Goal: Transaction & Acquisition: Download file/media

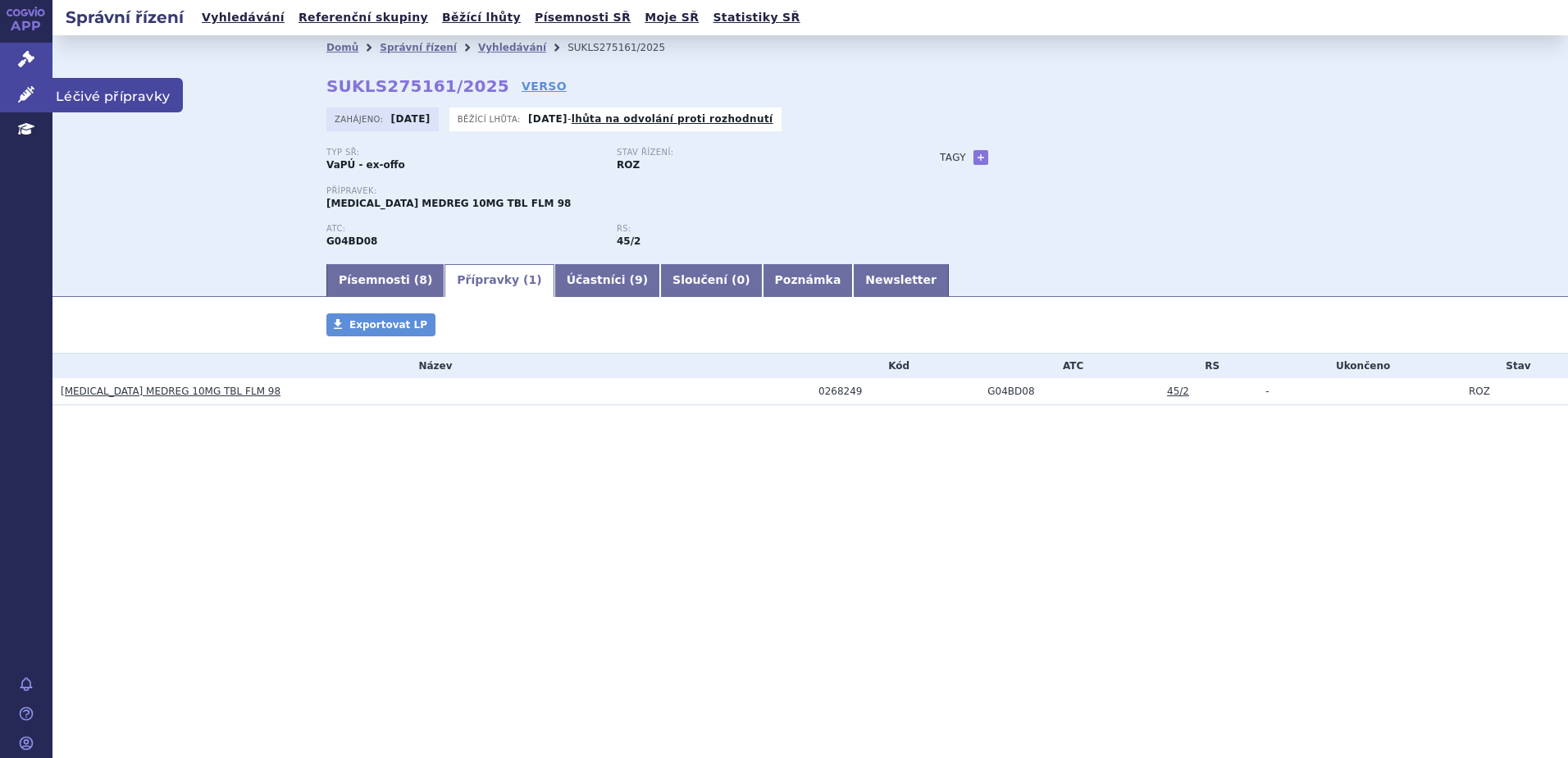
click at [18, 88] on link "Léčivé přípravky" at bounding box center [26, 95] width 53 height 34
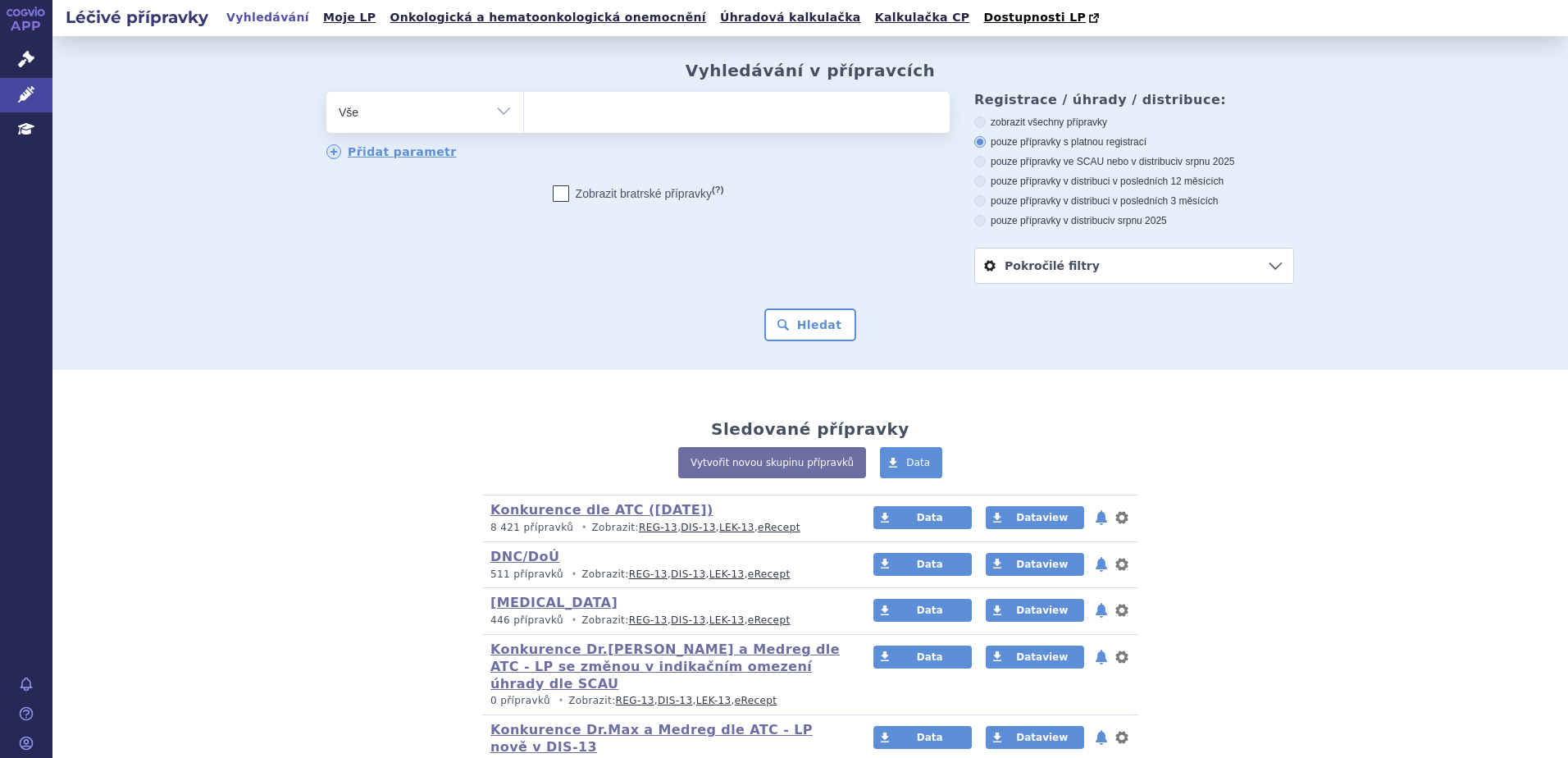
click at [378, 120] on select "Vše Přípravek/SUKL kód MAH VPOIS ATC/Aktivní látka Léková forma Síla" at bounding box center [425, 110] width 197 height 37
click at [499, 112] on select "Vše Přípravek/SUKL kód MAH VPOIS ATC/Aktivní látka Léková forma Síla" at bounding box center [425, 110] width 197 height 37
select select "filter-atc-group"
click at [327, 93] on select "Vše Přípravek/SUKL kód MAH VPOIS ATC/Aktivní látka Léková forma Síla" at bounding box center [425, 110] width 197 height 37
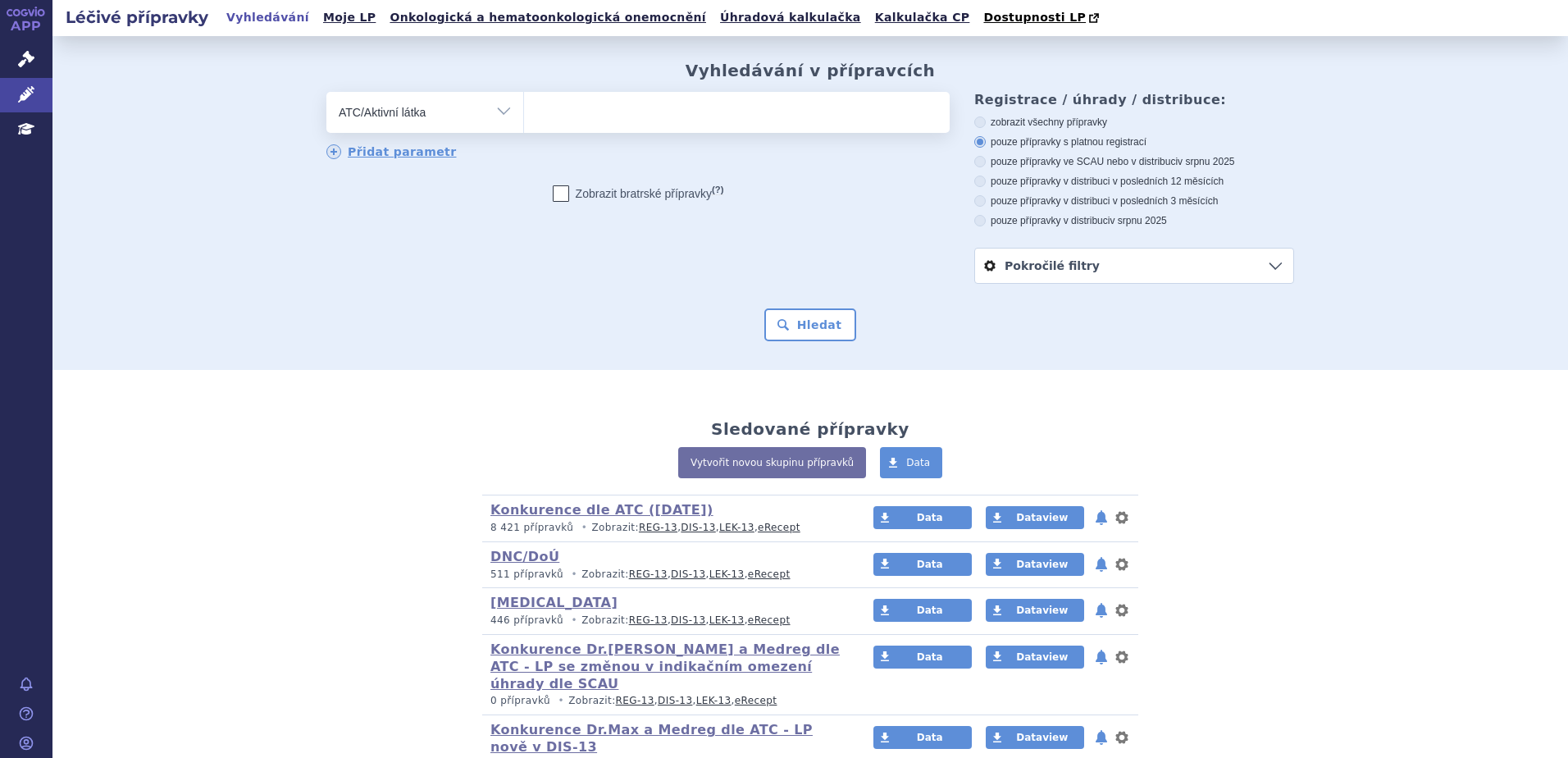
click at [598, 110] on ul at bounding box center [737, 109] width 425 height 34
click at [524, 110] on select at bounding box center [524, 111] width 1 height 41
paste input "N02AJ13"
type input "N02AJ13"
select select "N02AJ13"
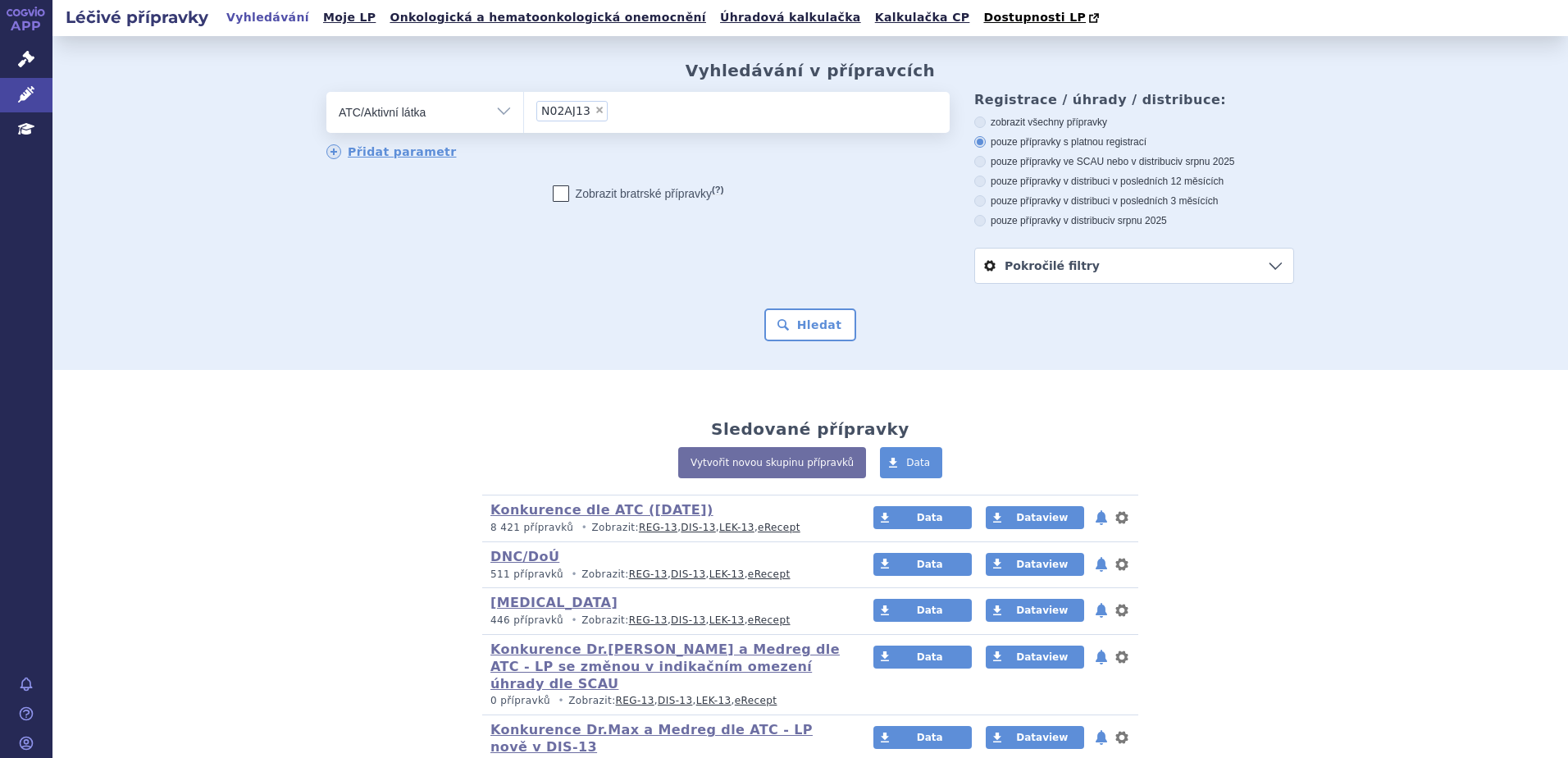
click at [804, 308] on form "odstranit Vše Přípravek/SUKL kód MAH VPOIS ATC/Aktivní látka N02AJ13" at bounding box center [810, 216] width 967 height 249
click at [804, 318] on button "Hledat" at bounding box center [811, 324] width 93 height 32
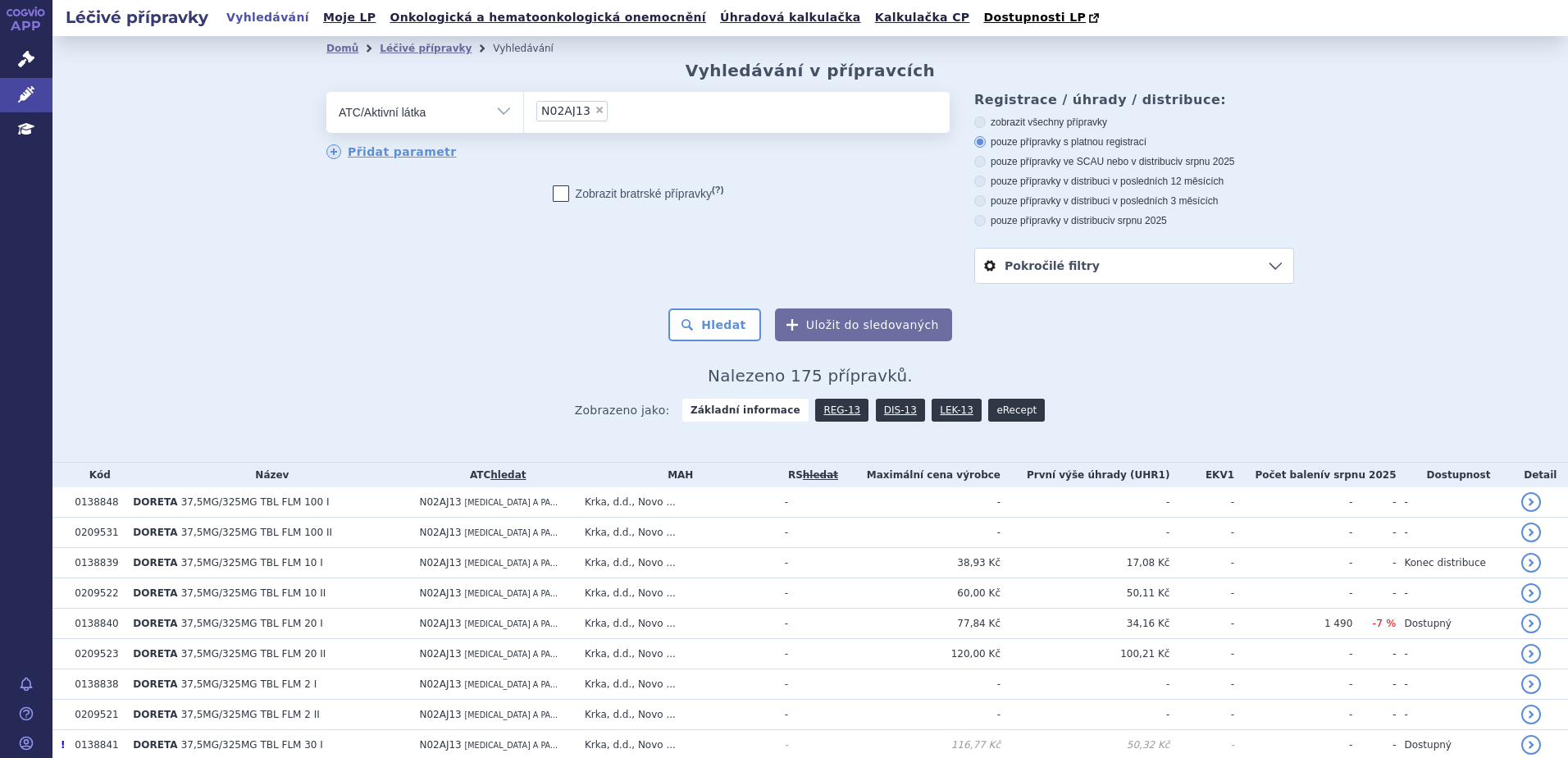
click at [988, 411] on link "eRecept" at bounding box center [1016, 410] width 57 height 23
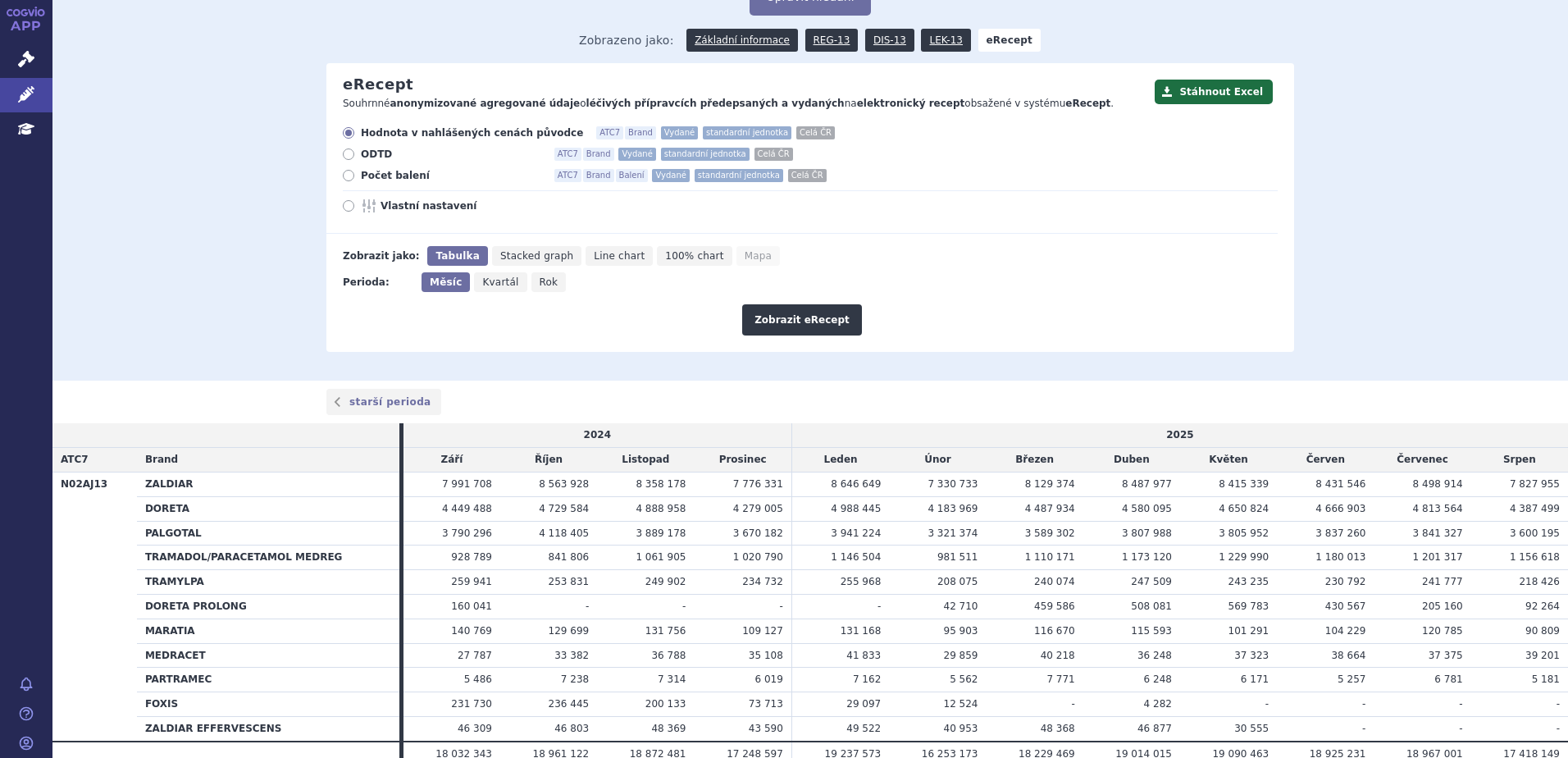
scroll to position [188, 0]
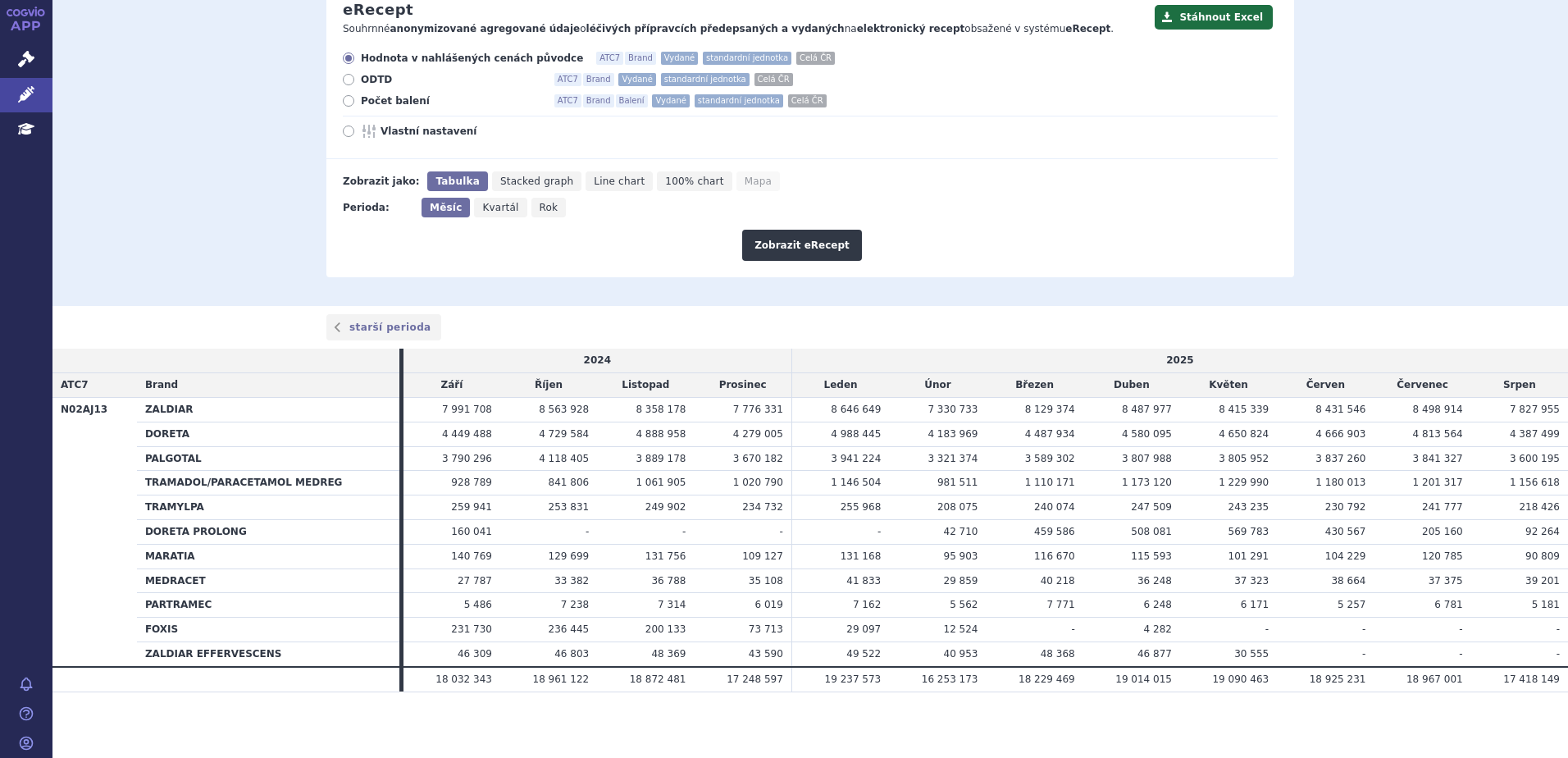
click at [343, 136] on icon at bounding box center [348, 130] width 11 height 11
click at [344, 136] on input "Vlastní nastavení" at bounding box center [349, 133] width 11 height 11
radio input "true"
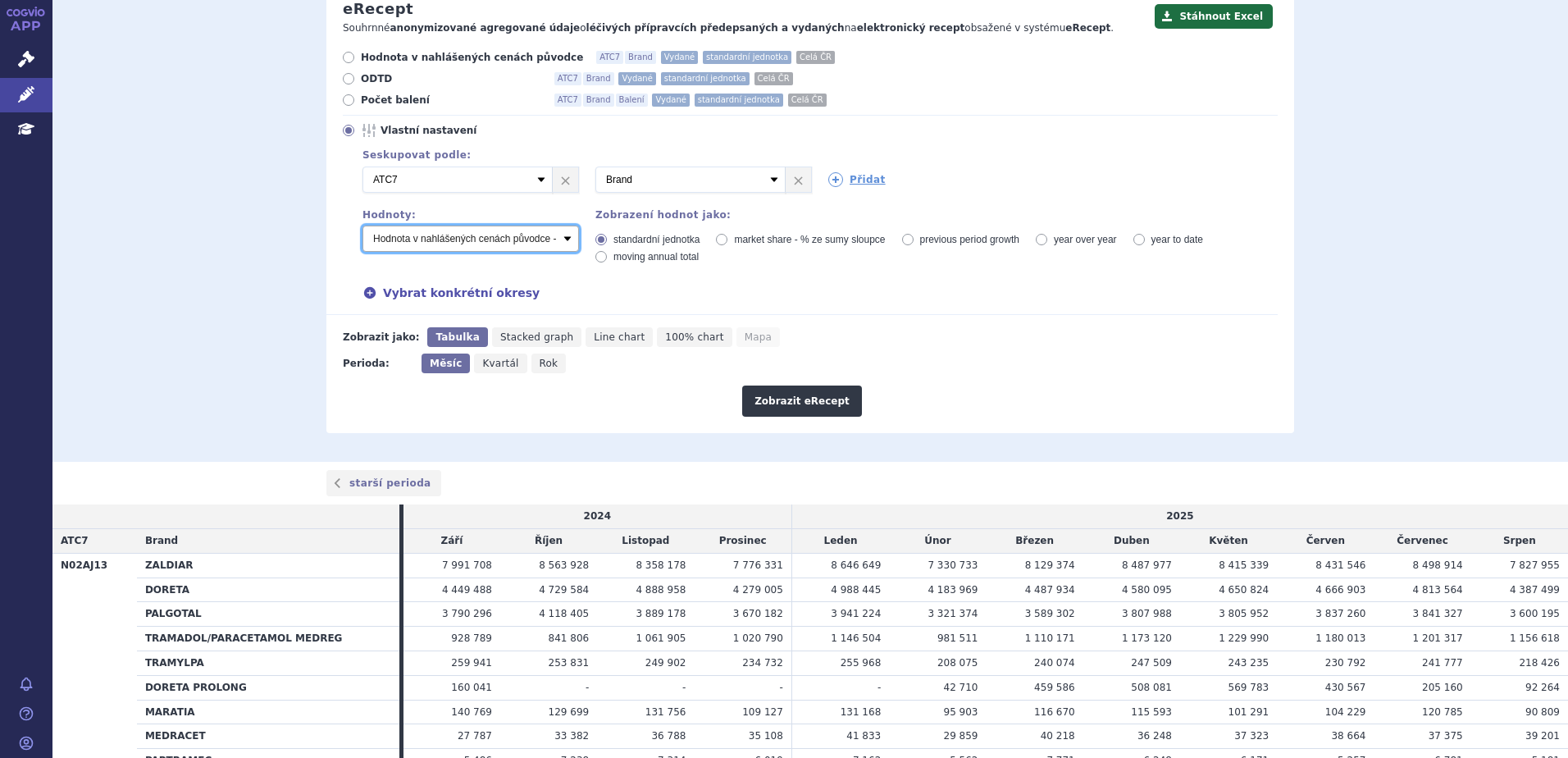
click at [564, 237] on select "Počet balení - vydané Hodnota v nahlášených cenách původce - vydané [DIS-13] Ho…" at bounding box center [470, 239] width 216 height 26
select select "predepsanePackages"
click at [362, 227] on select "Počet balení - vydané Hodnota v nahlášených cenách původce - vydané [DIS-13] Ho…" at bounding box center [470, 239] width 216 height 26
click at [836, 175] on icon at bounding box center [835, 179] width 15 height 15
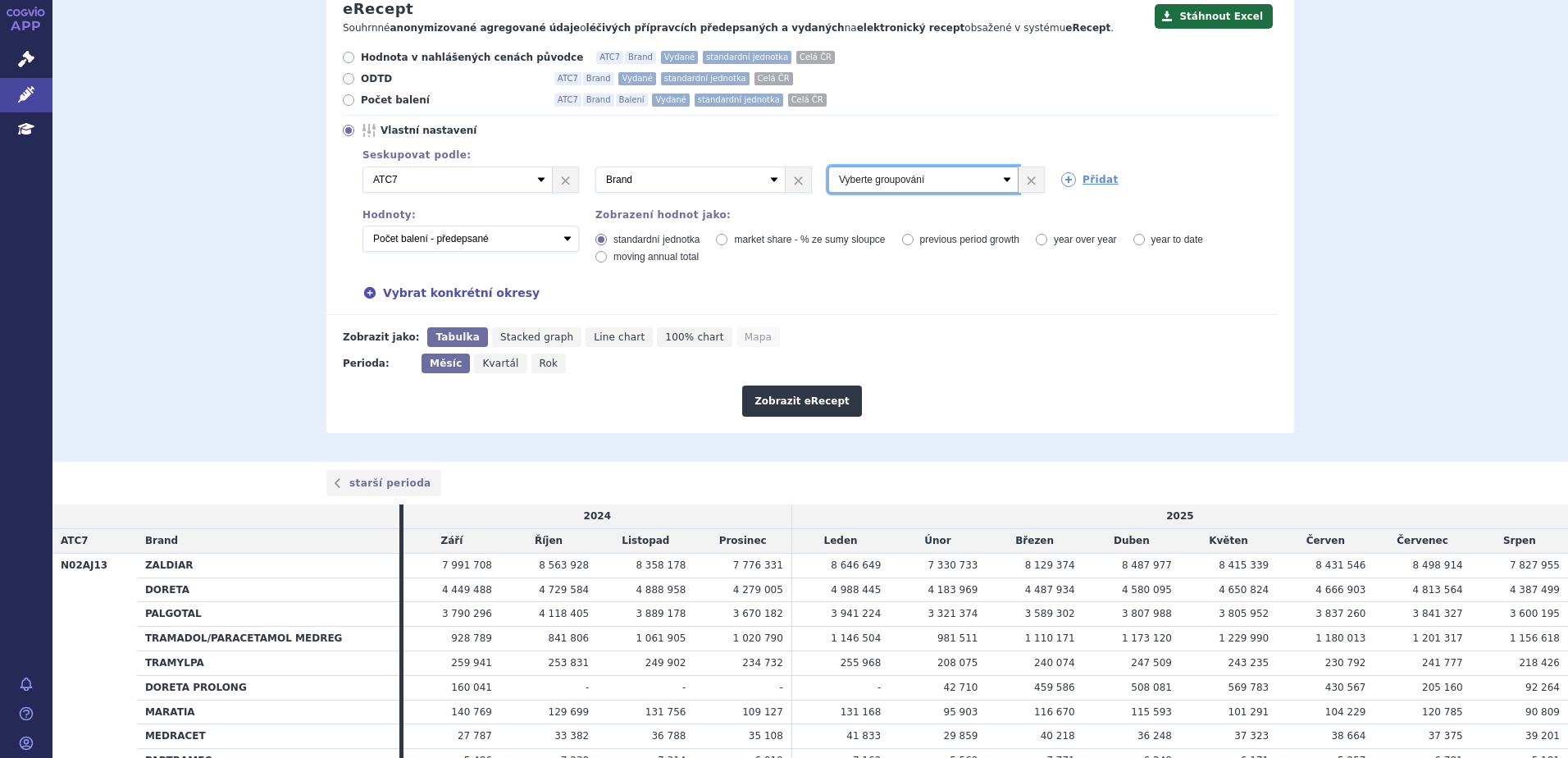
click at [901, 178] on select "Vyberte groupování ATC3 ATC5 ATC7 Brand Balení Síla Forma SÚKL kód MAH VPOIS Re…" at bounding box center [923, 179] width 190 height 26
select select "package"
click at [828, 167] on select "Vyberte groupování ATC3 ATC5 ATC7 Brand Balení Síla Forma SÚKL kód MAH VPOIS Re…" at bounding box center [923, 179] width 190 height 26
drag, startPoint x: 789, startPoint y: 405, endPoint x: 662, endPoint y: 392, distance: 127.7
click at [680, 397] on div "Zobrazit eRecept" at bounding box center [802, 395] width 952 height 44
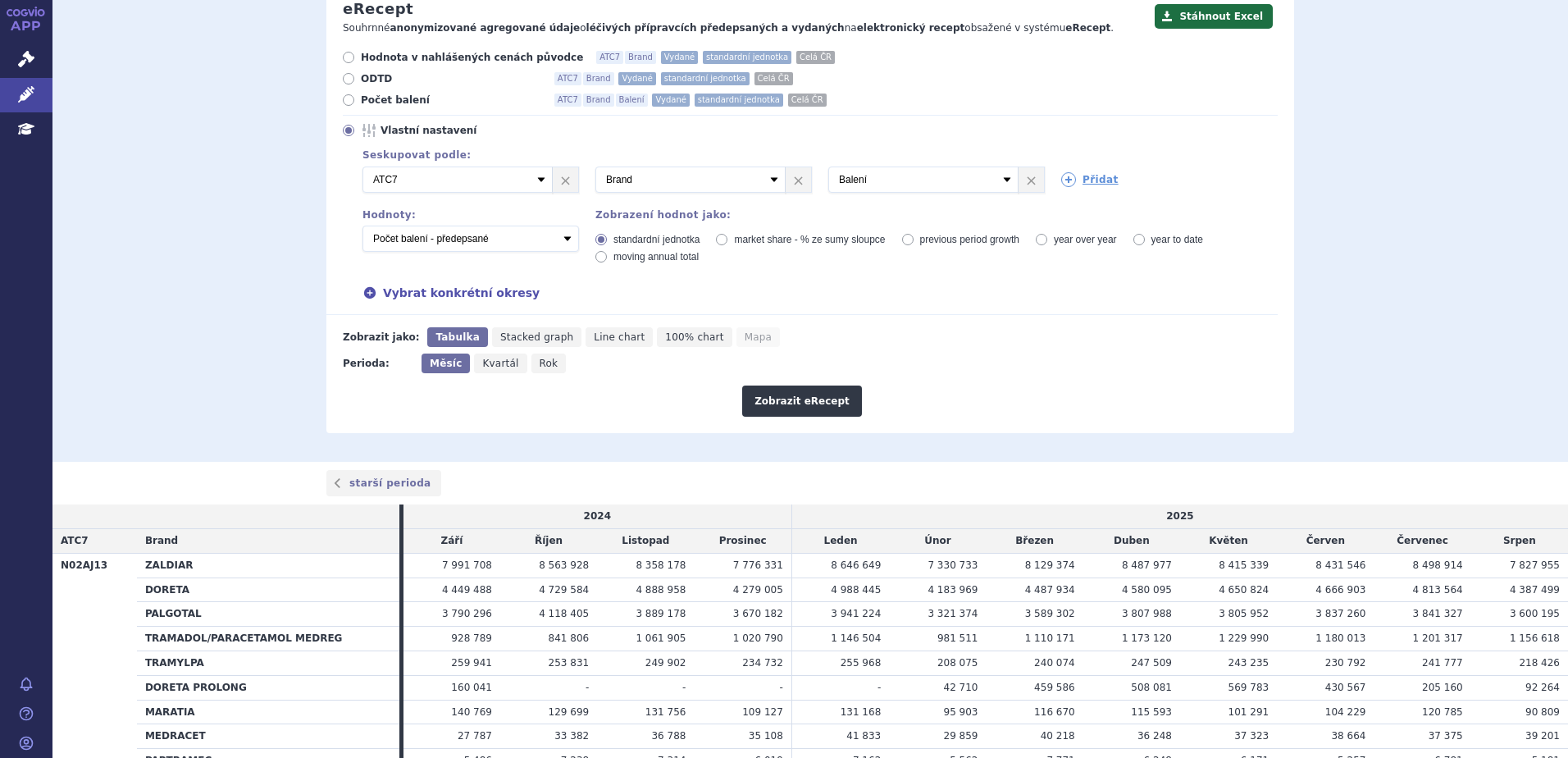
click at [551, 356] on div "Měsíc Kvartál Rok" at bounding box center [496, 363] width 149 height 19
click at [539, 361] on span "Rok" at bounding box center [549, 362] width 19 height 11
click at [532, 361] on input "Rok" at bounding box center [537, 359] width 11 height 11
radio input "true"
click at [800, 395] on button "Zobrazit eRecept" at bounding box center [802, 401] width 120 height 32
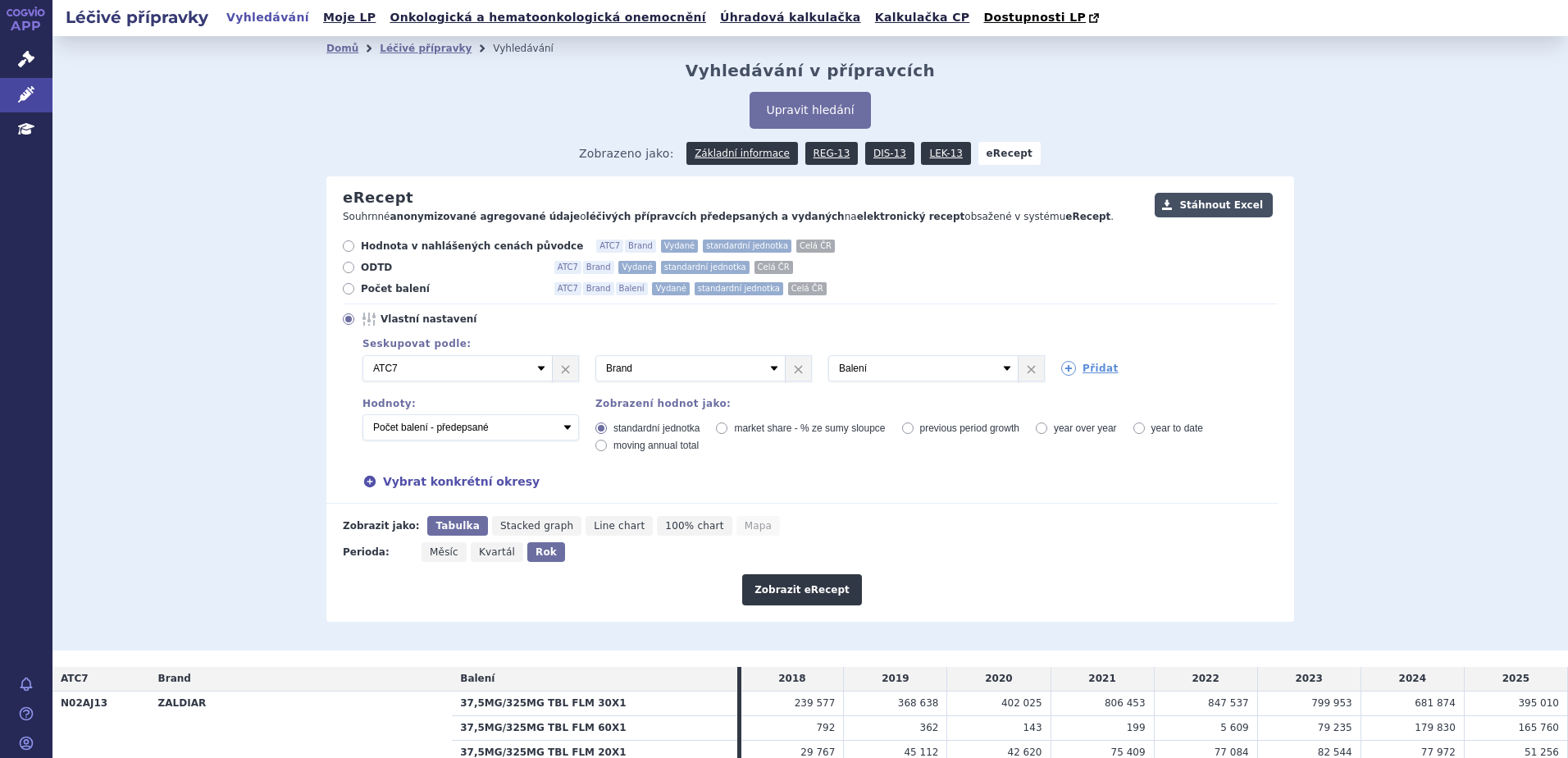
click at [1204, 206] on button "Stáhnout Excel" at bounding box center [1213, 205] width 118 height 25
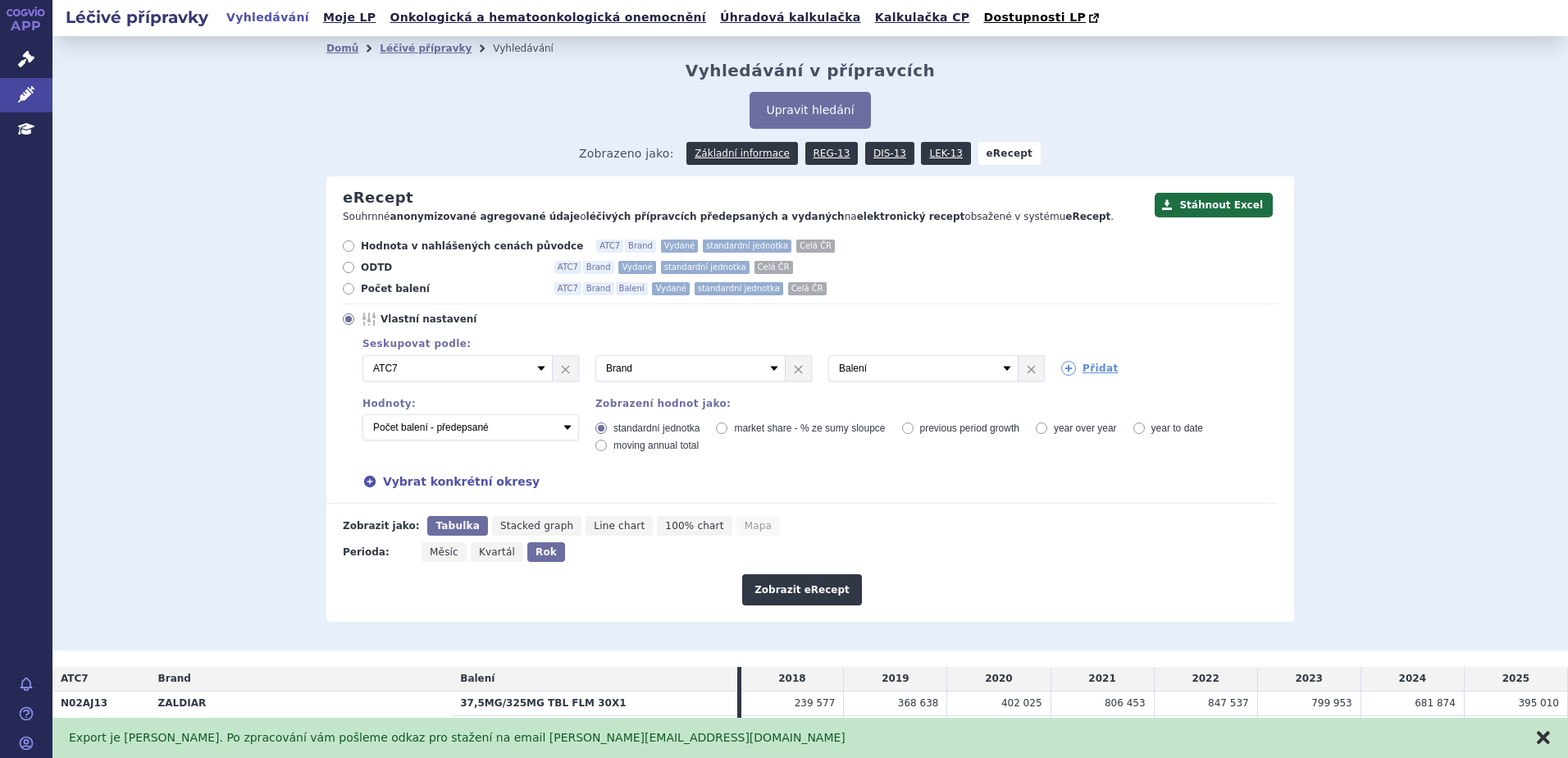
click at [1546, 739] on button "zavřít" at bounding box center [1543, 737] width 17 height 17
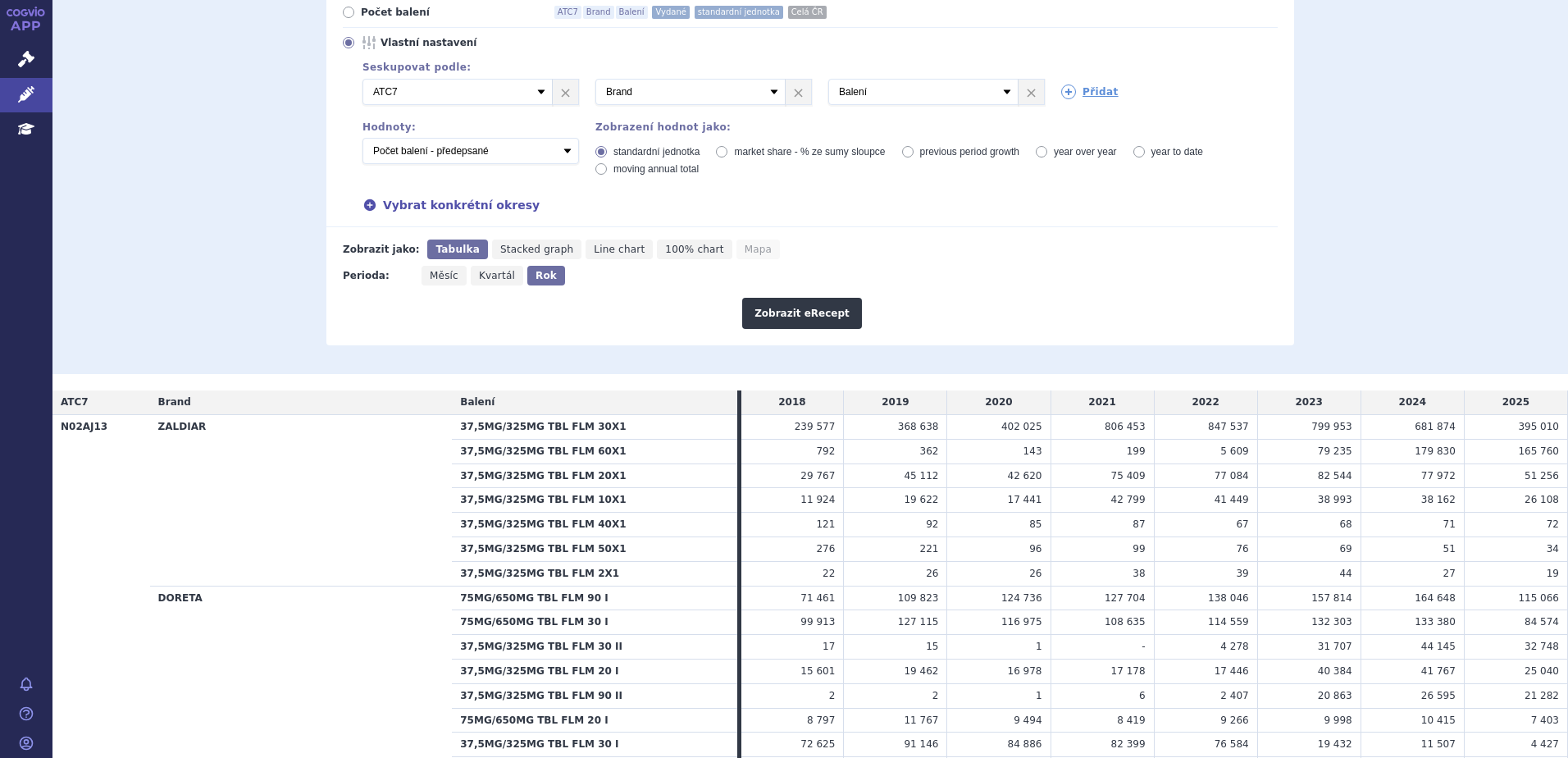
scroll to position [4, 0]
